Goal: Task Accomplishment & Management: Complete application form

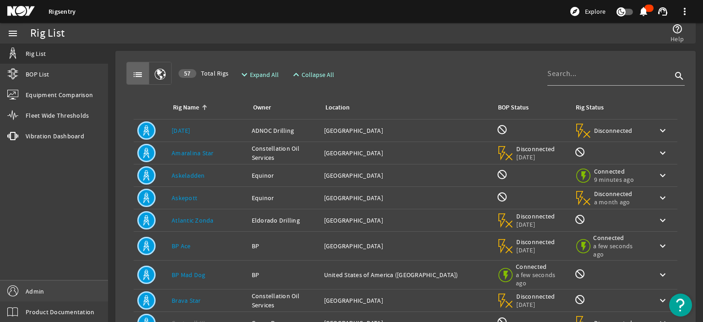
click at [55, 291] on link "Admin" at bounding box center [54, 291] width 108 height 21
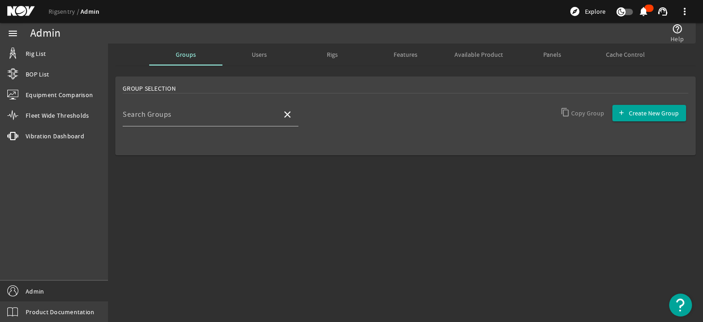
click at [387, 209] on mat-sidenav-content "Admin help_outline Help Groups Users Rigs Features Available Product Panels Cac…" at bounding box center [405, 182] width 595 height 278
click at [269, 54] on div "Users" at bounding box center [258, 54] width 73 height 22
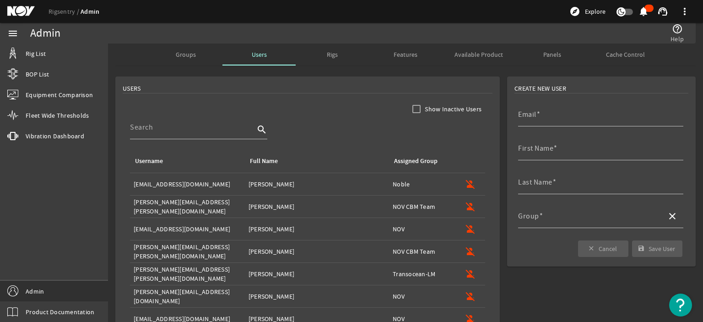
click at [464, 69] on rigsentry-tab "Groups Users Rigs Features Available Product Panels Cache Control Create New Us…" at bounding box center [405, 238] width 595 height 390
click at [546, 119] on input "Email" at bounding box center [597, 118] width 158 height 11
click at [375, 80] on mat-card "USERS Show Inactive Users search Username Full Name Assigned Group Username: AF…" at bounding box center [307, 253] width 385 height 354
click at [555, 117] on input "Email" at bounding box center [597, 118] width 158 height 11
paste input "jane.lengkong@nov.com"
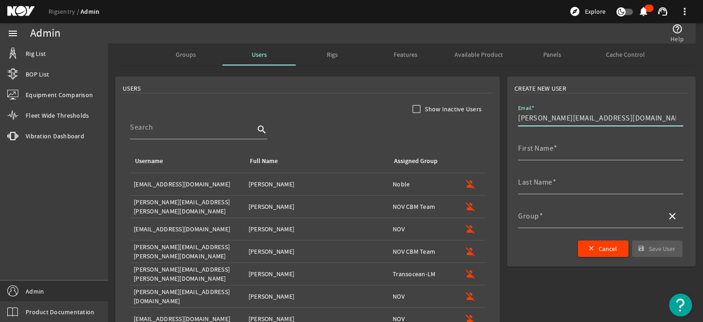
type input "jane.lengkong@nov.com"
click at [304, 80] on mat-card "USERS Show Inactive Users search Username Full Name Assigned Group Username: AF…" at bounding box center [307, 253] width 385 height 354
drag, startPoint x: 606, startPoint y: 116, endPoint x: 450, endPoint y: 118, distance: 155.7
click at [451, 118] on div "Create New User Email jane.lengkong@nov.com First Name Last Name Group close cl…" at bounding box center [405, 253] width 595 height 361
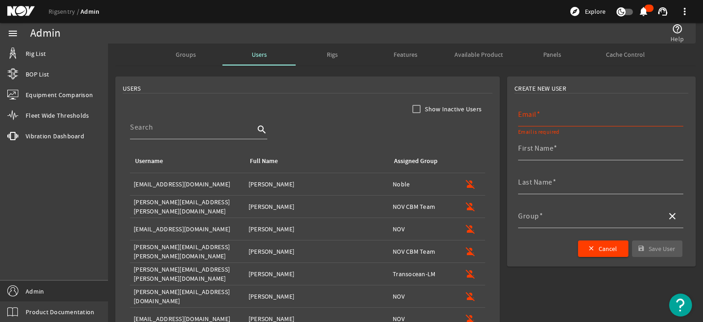
click at [335, 85] on div "USERS" at bounding box center [308, 89] width 370 height 10
click at [193, 51] on div "Groups" at bounding box center [185, 54] width 73 height 22
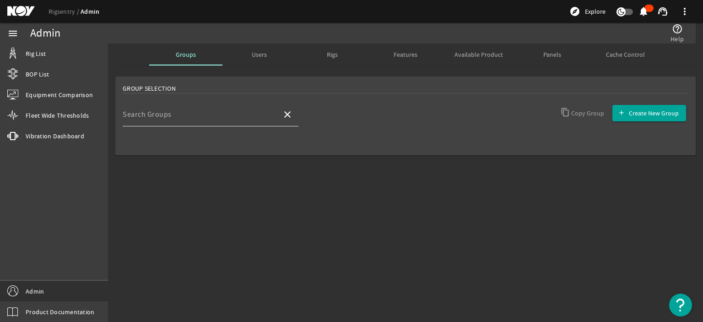
click at [213, 119] on input "Search Groups" at bounding box center [199, 118] width 152 height 11
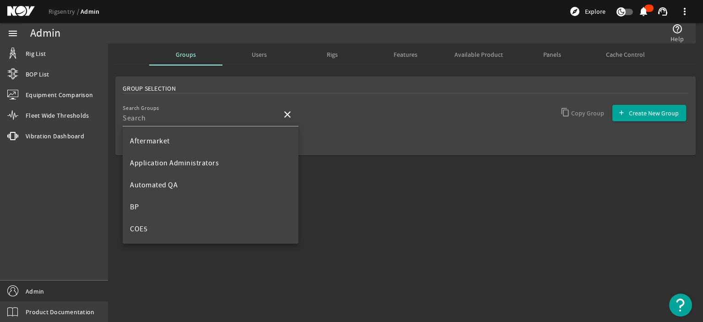
click at [401, 223] on mat-sidenav-content "Admin help_outline Help Groups Users Rigs Features Available Product Panels Cac…" at bounding box center [405, 182] width 595 height 278
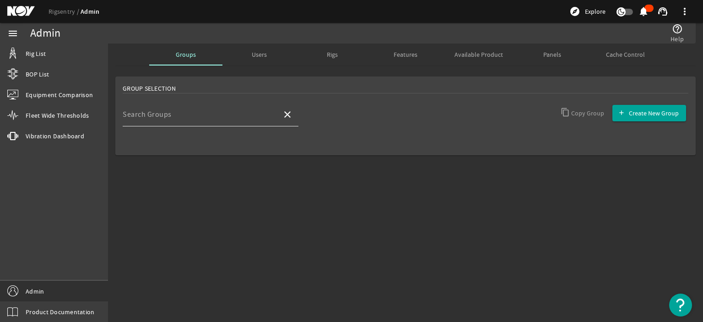
click at [226, 121] on input "Search Groups" at bounding box center [199, 118] width 152 height 11
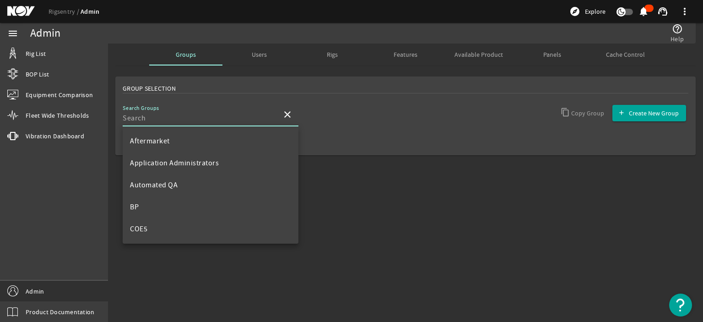
click at [384, 167] on div "Group Selection Search Groups close Copy Group Create New Group" at bounding box center [405, 130] width 595 height 114
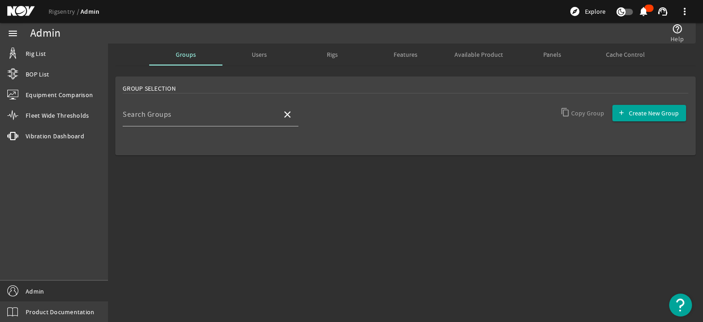
click at [266, 54] on div "Users" at bounding box center [258, 54] width 73 height 22
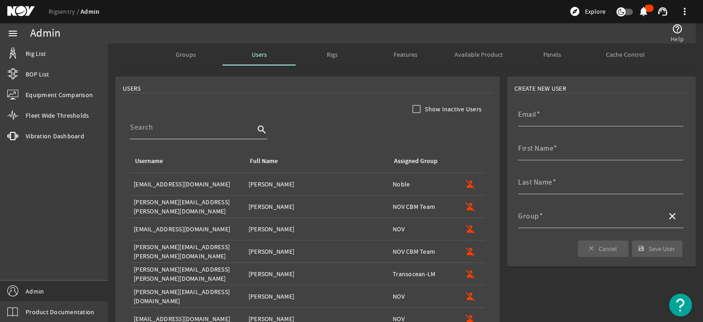
click at [193, 132] on input at bounding box center [192, 127] width 125 height 11
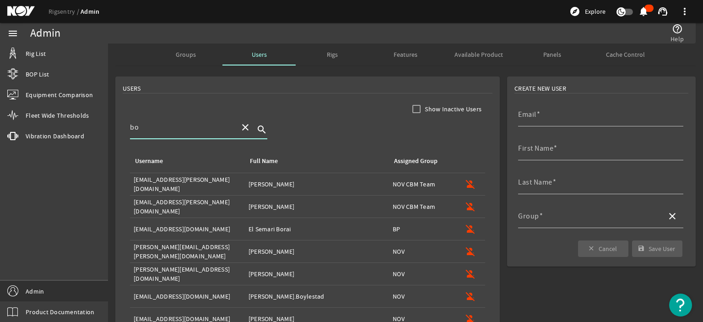
type input "bo"
click at [243, 126] on mat-icon "close" at bounding box center [245, 127] width 11 height 11
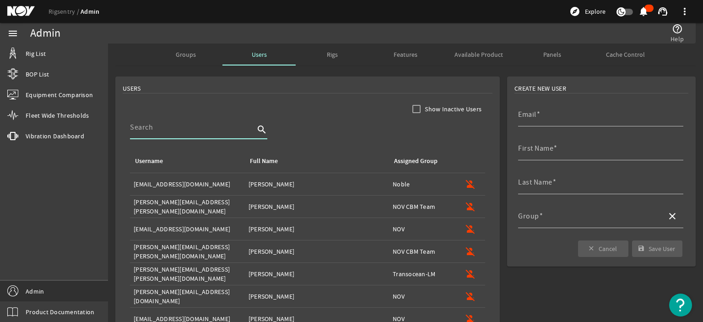
click at [178, 47] on span "Groups" at bounding box center [186, 54] width 20 height 22
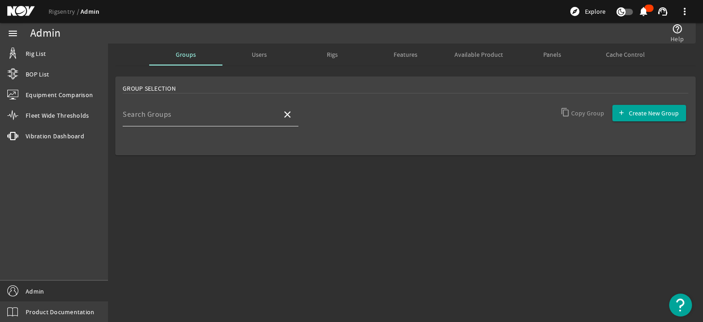
click at [157, 117] on mat-label "Search Groups" at bounding box center [147, 114] width 49 height 9
click at [157, 117] on input "Search Groups" at bounding box center [199, 118] width 152 height 11
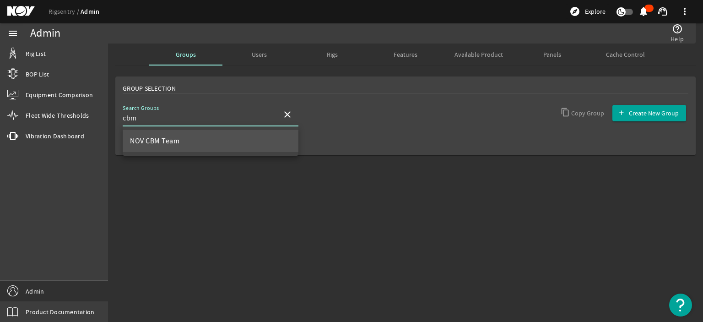
type input "cbm"
click at [152, 139] on span "NOV CBM Team" at bounding box center [154, 140] width 49 height 9
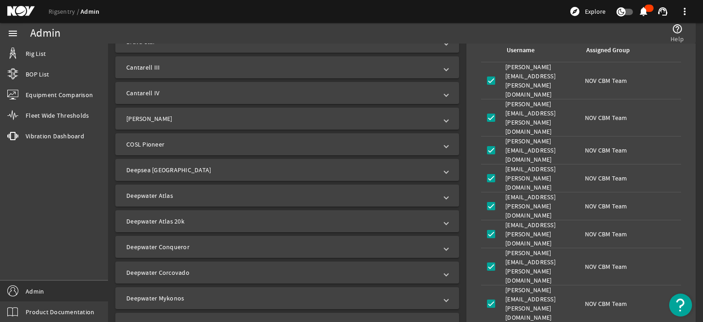
scroll to position [366, 0]
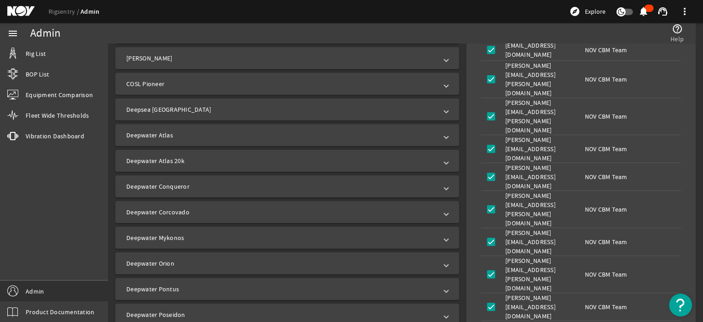
scroll to position [412, 0]
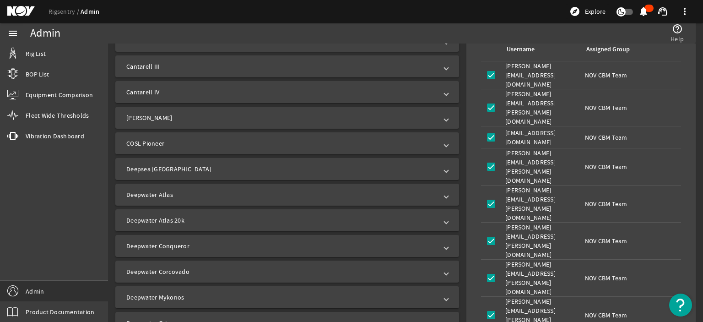
scroll to position [366, 0]
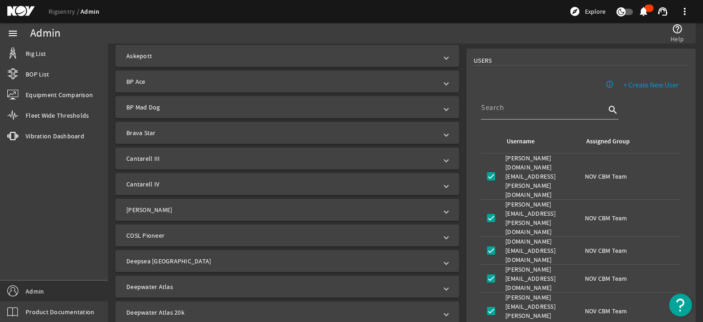
scroll to position [183, 0]
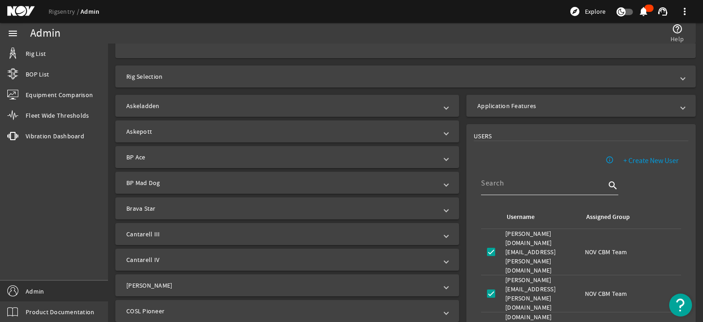
click at [512, 190] on div at bounding box center [543, 183] width 125 height 24
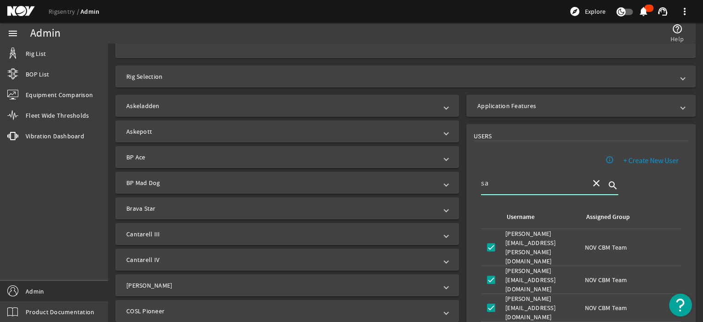
type input "s"
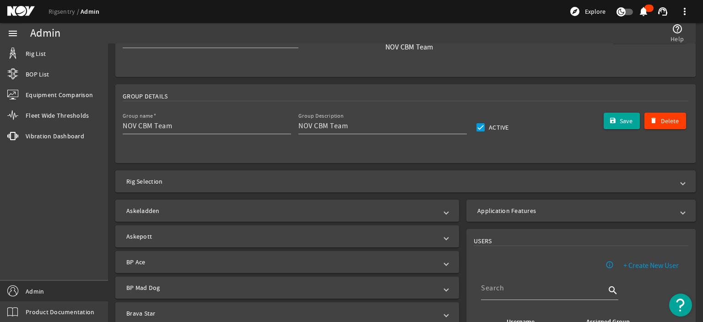
scroll to position [0, 0]
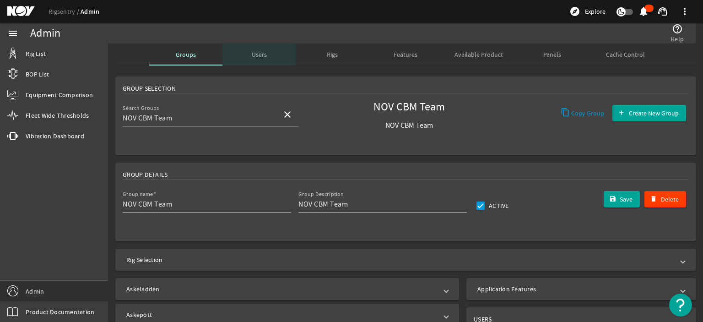
click at [255, 54] on span "Users" at bounding box center [259, 54] width 15 height 6
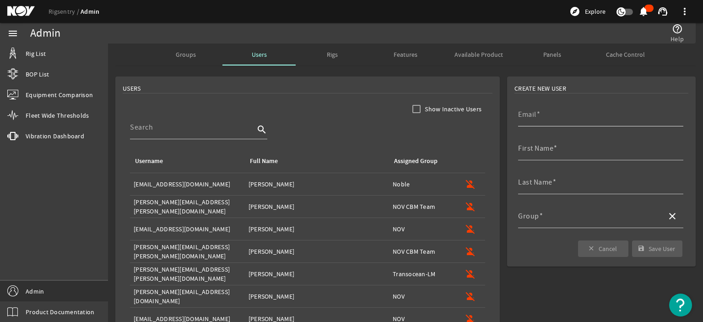
click at [549, 119] on input "Email" at bounding box center [597, 118] width 158 height 11
paste input "jane.lengkong@nov.com"
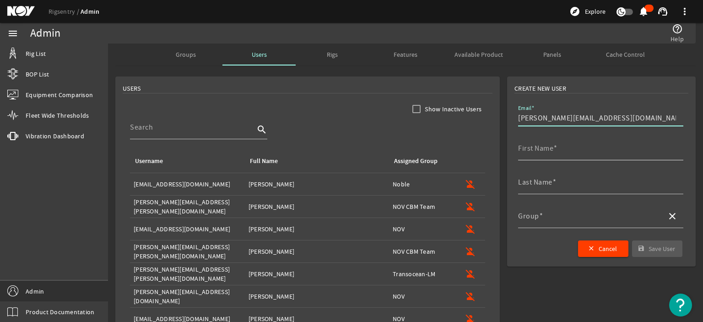
type input "jane.lengkong@nov.com"
click at [545, 151] on mat-label "First Name" at bounding box center [535, 148] width 35 height 9
click at [545, 151] on input "First Name" at bounding box center [597, 151] width 158 height 11
type input "Jane"
click at [553, 182] on span at bounding box center [555, 182] width 4 height 9
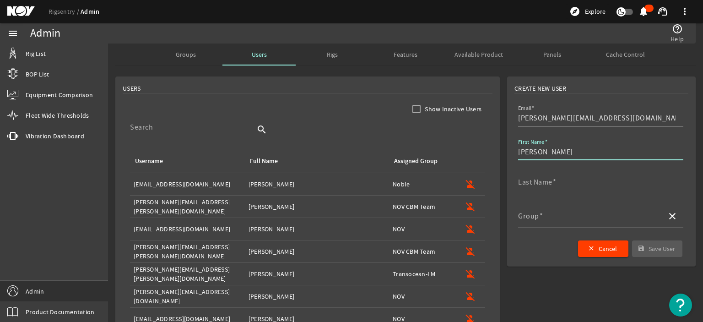
click at [550, 182] on input "Last Name" at bounding box center [597, 185] width 158 height 11
type input "Lengkong"
click at [537, 221] on input "Group" at bounding box center [588, 219] width 141 height 11
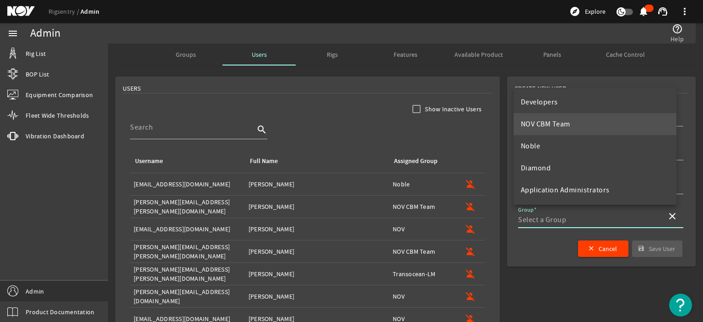
click at [564, 123] on span "NOV CBM Team" at bounding box center [545, 123] width 49 height 9
type input "NOV CBM Team"
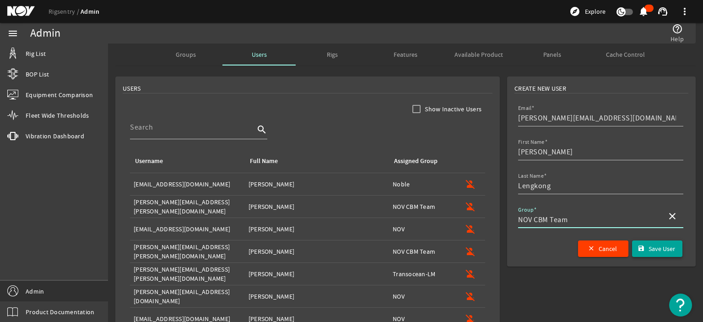
click at [649, 248] on span "Save User" at bounding box center [662, 248] width 27 height 9
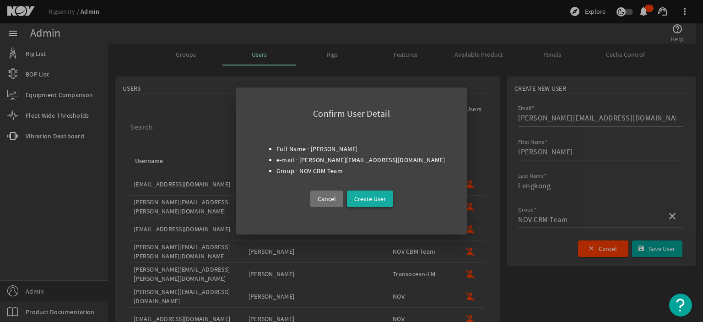
click at [377, 201] on span "Create User" at bounding box center [370, 198] width 32 height 11
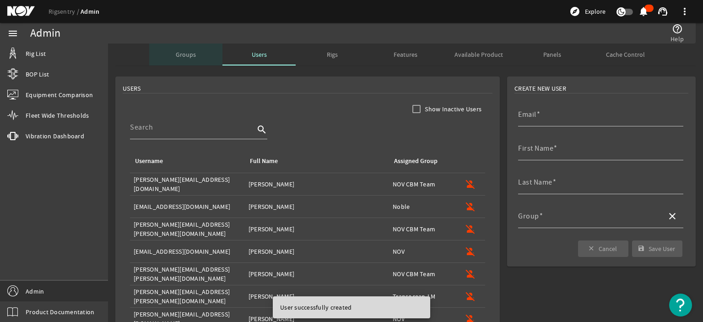
click at [179, 52] on span "Groups" at bounding box center [186, 54] width 20 height 6
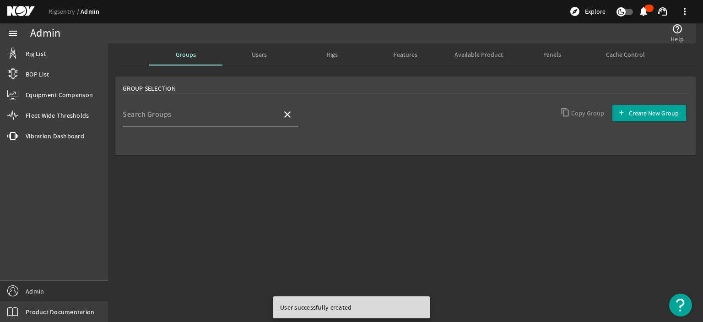
click at [183, 116] on input "Search Groups" at bounding box center [199, 118] width 152 height 11
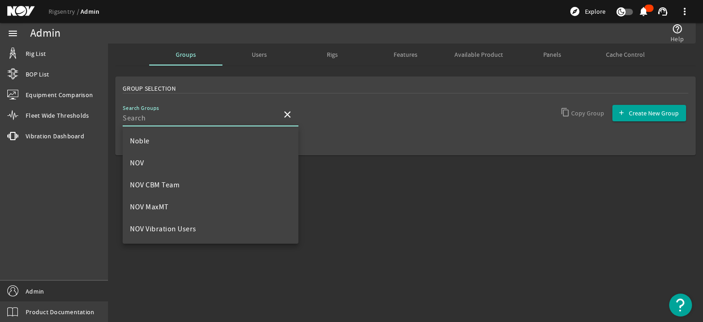
scroll to position [412, 0]
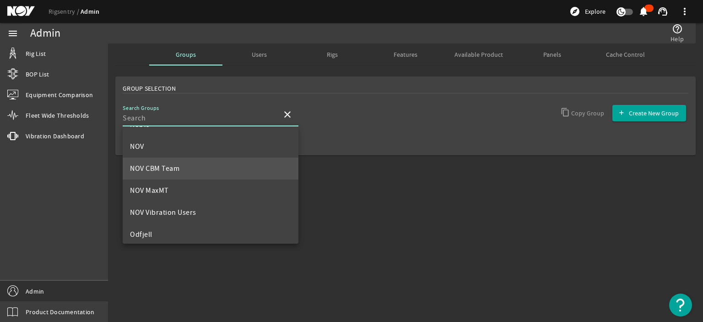
click at [192, 167] on mat-option "NOV CBM Team" at bounding box center [211, 168] width 176 height 22
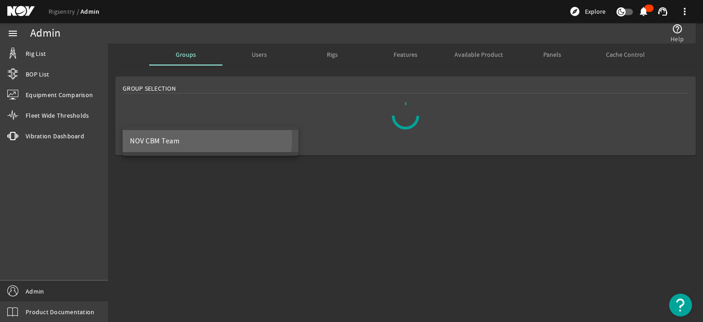
scroll to position [0, 0]
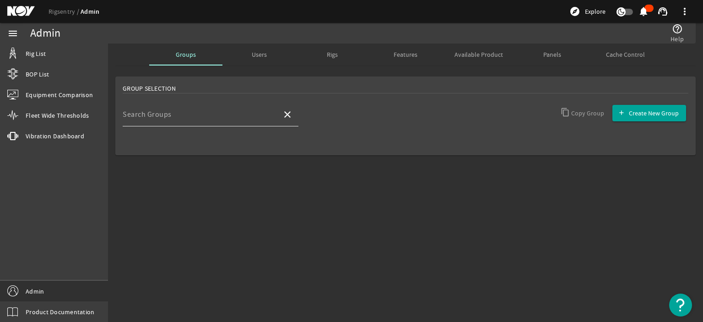
click at [244, 119] on input "Search Groups" at bounding box center [199, 118] width 152 height 11
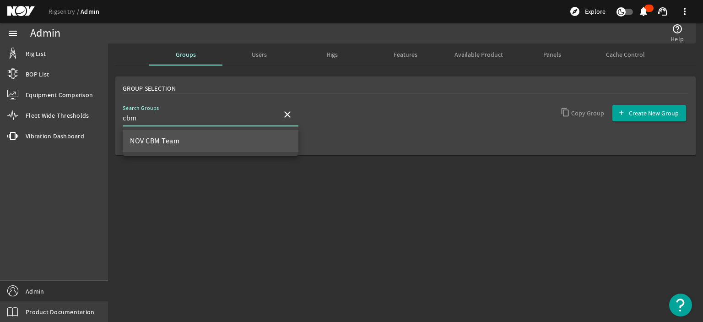
type input "cbm"
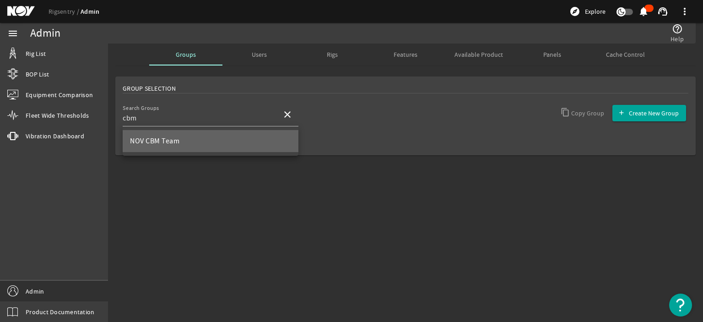
click at [214, 148] on mat-option "NOV CBM Team" at bounding box center [211, 141] width 176 height 22
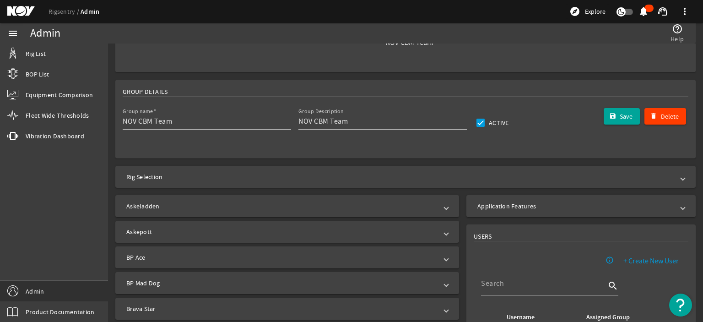
scroll to position [92, 0]
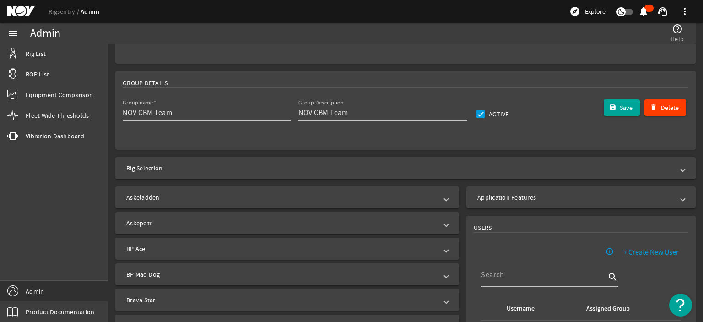
click at [231, 172] on mat-panel-title "Rig Selection" at bounding box center [400, 167] width 548 height 9
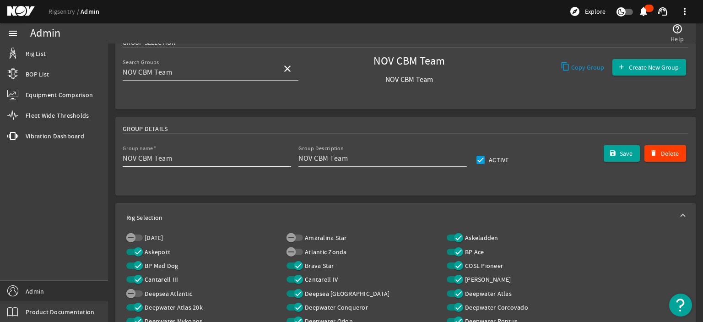
scroll to position [0, 0]
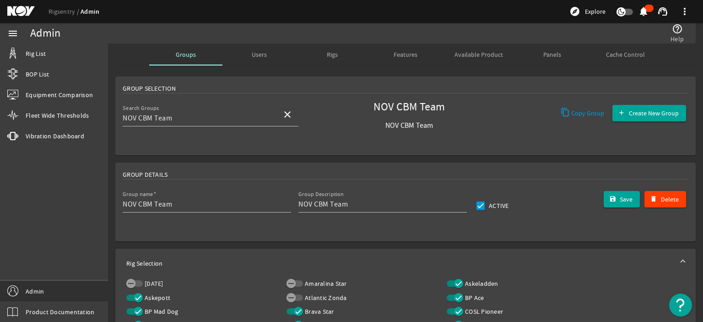
click at [271, 161] on rigsentry-mat-card "Group Details Group name NOV CBM Team Group Description NOV CBM Team Active Del…" at bounding box center [405, 202] width 595 height 86
click at [46, 60] on link "Rig List" at bounding box center [54, 53] width 108 height 20
